Goal: Information Seeking & Learning: Compare options

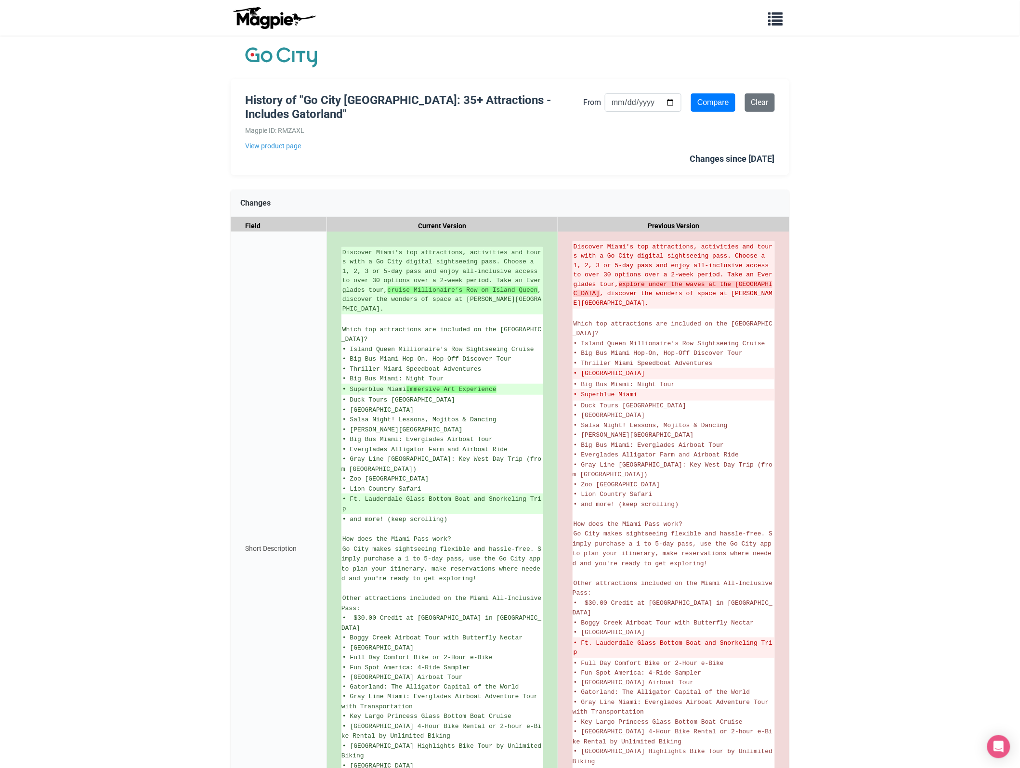
click at [362, 99] on h1 "History of "Go City Miami Pass: 35+ Attractions - Includes Gatorland"" at bounding box center [414, 107] width 338 height 28
copy h1 "[GEOGRAPHIC_DATA]"
click at [286, 147] on link "View product page" at bounding box center [414, 146] width 338 height 11
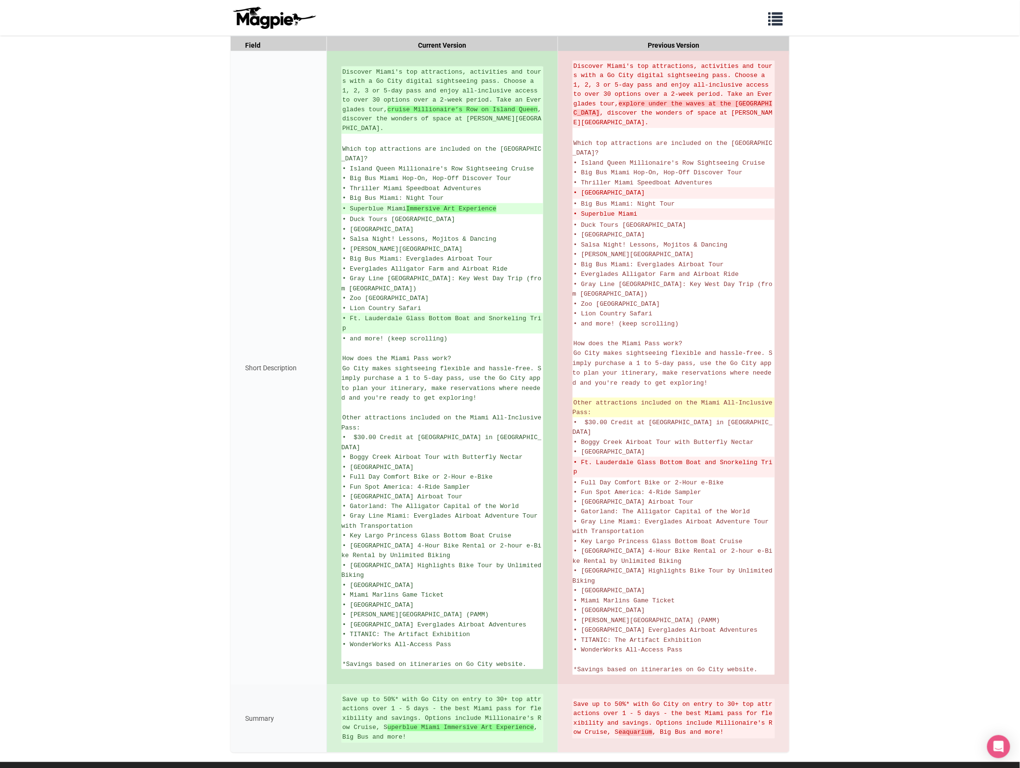
scroll to position [212, 0]
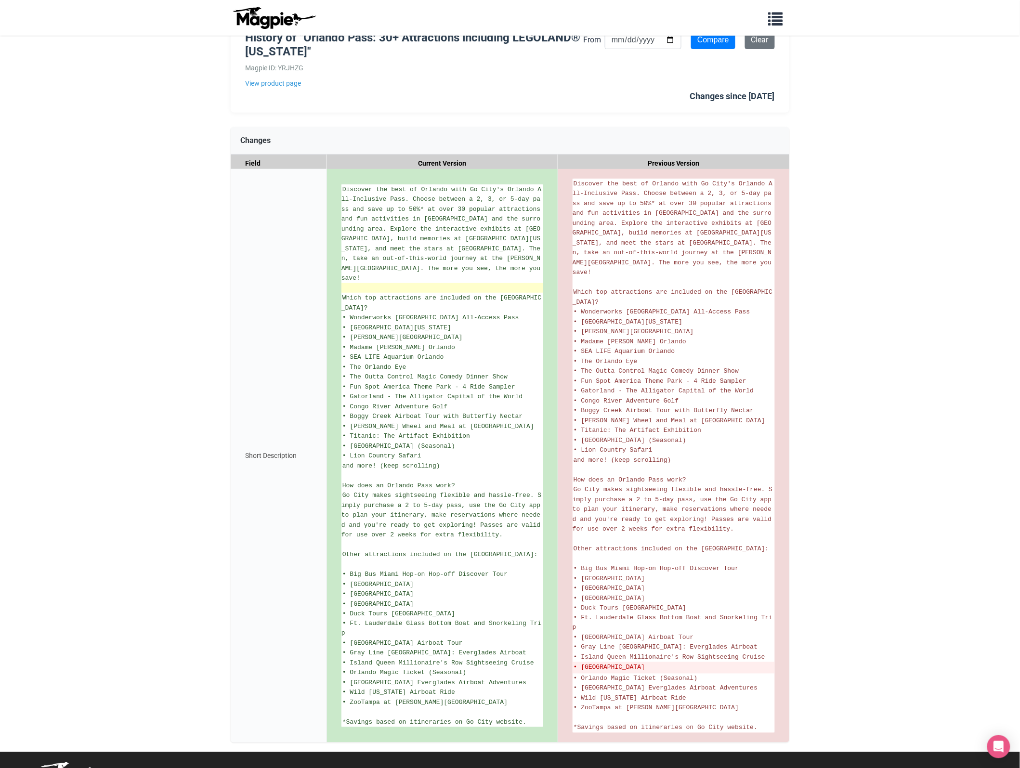
scroll to position [104, 0]
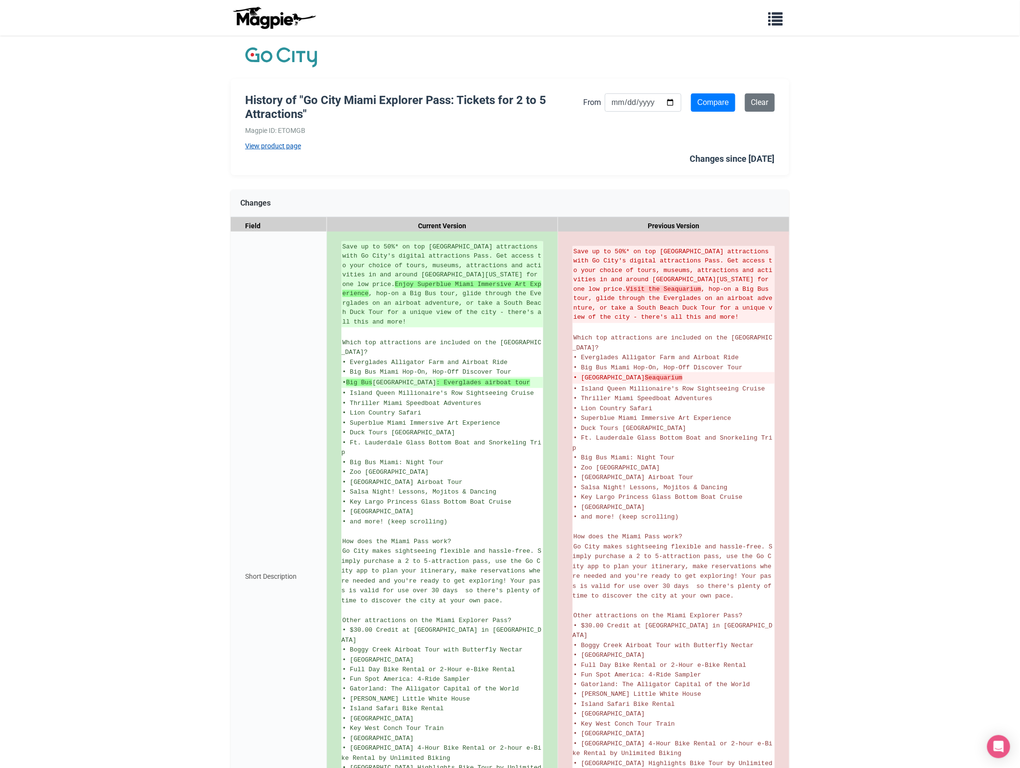
click at [281, 149] on link "View product page" at bounding box center [414, 146] width 338 height 11
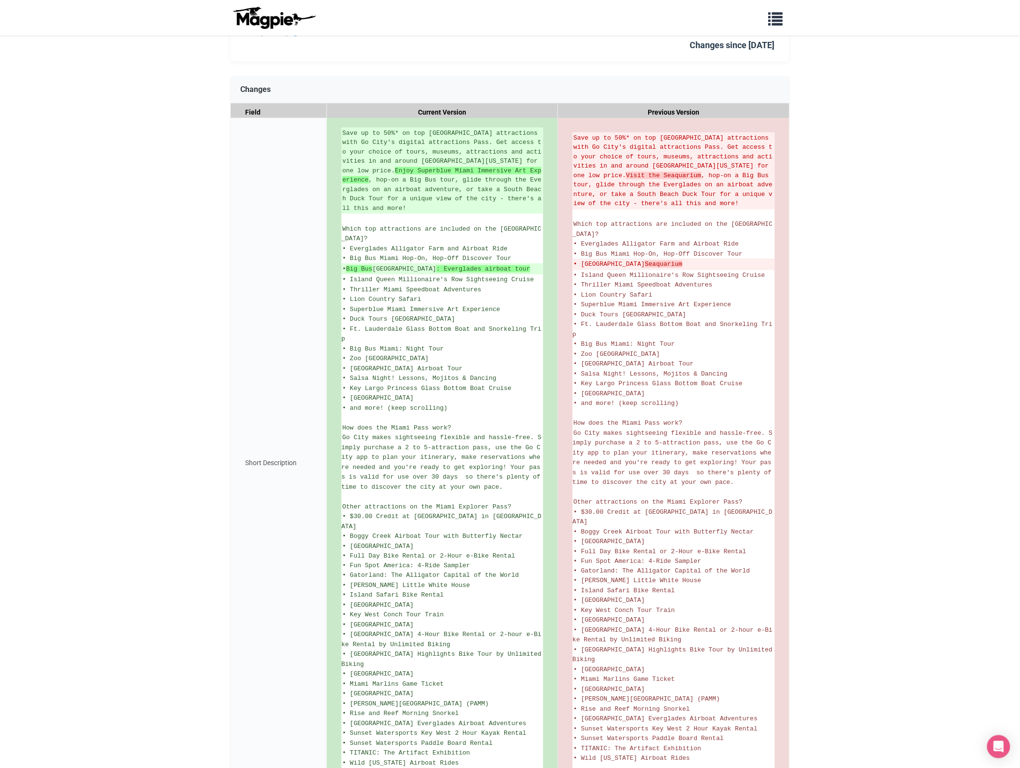
scroll to position [201, 0]
